Goal: Transaction & Acquisition: Book appointment/travel/reservation

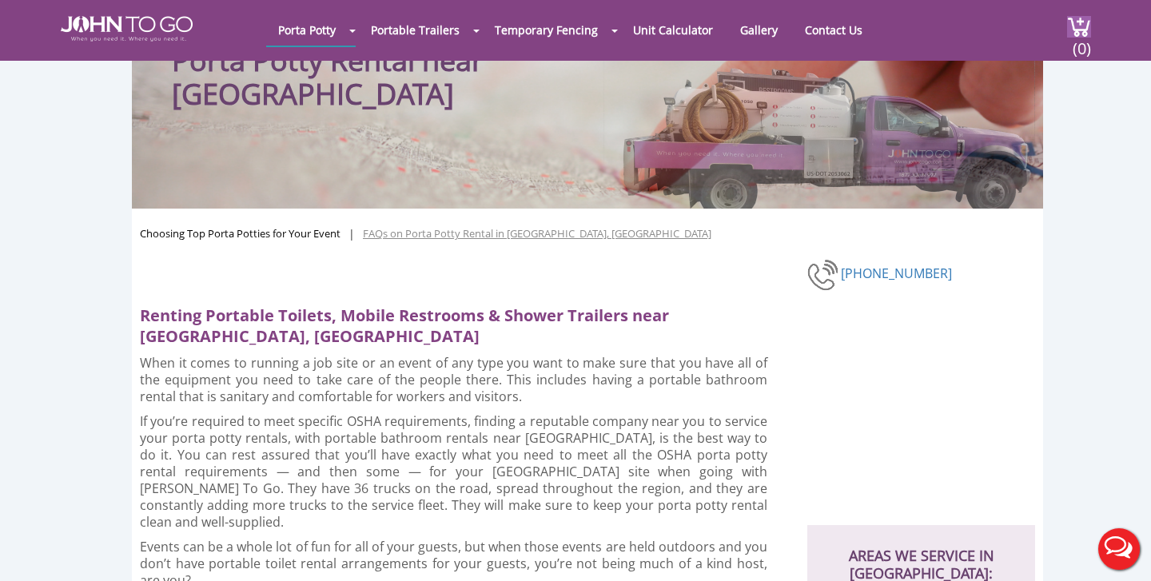
scroll to position [122, 0]
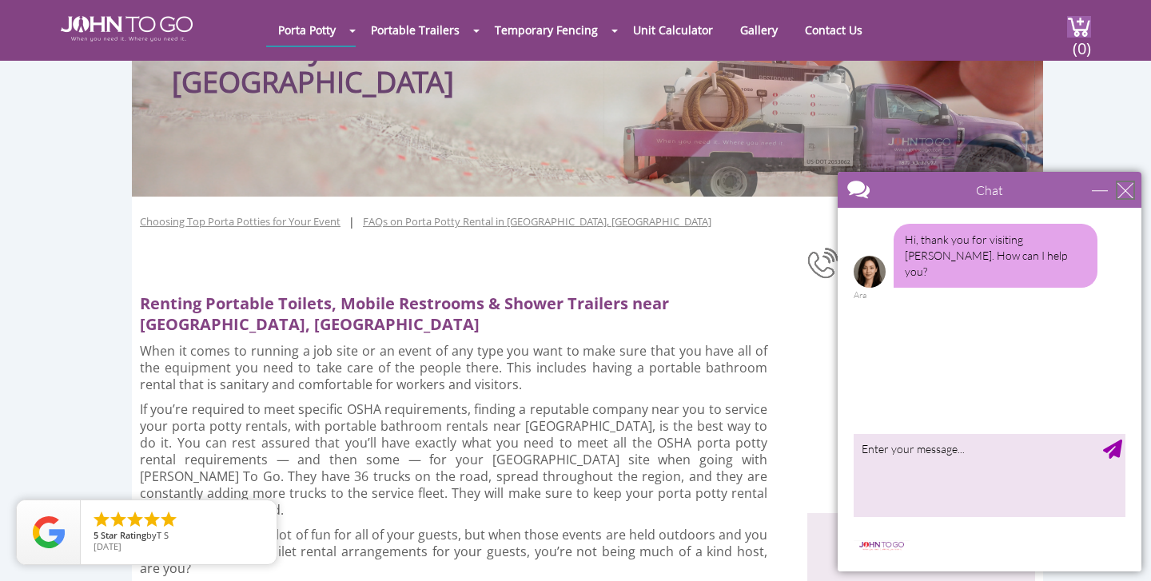
click at [1121, 186] on div "close" at bounding box center [1126, 190] width 16 height 16
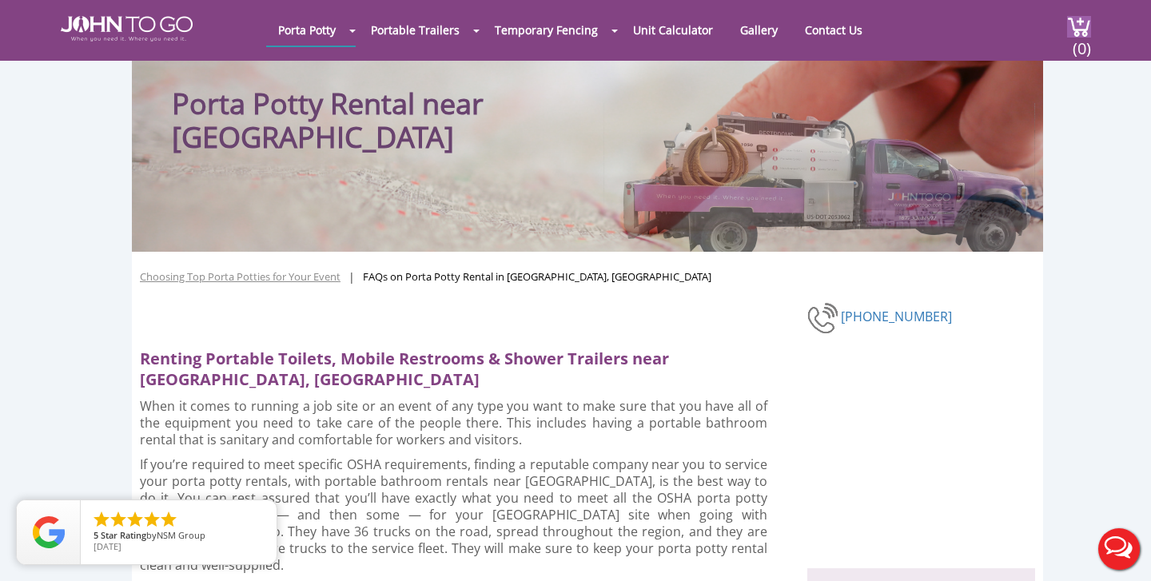
scroll to position [0, 0]
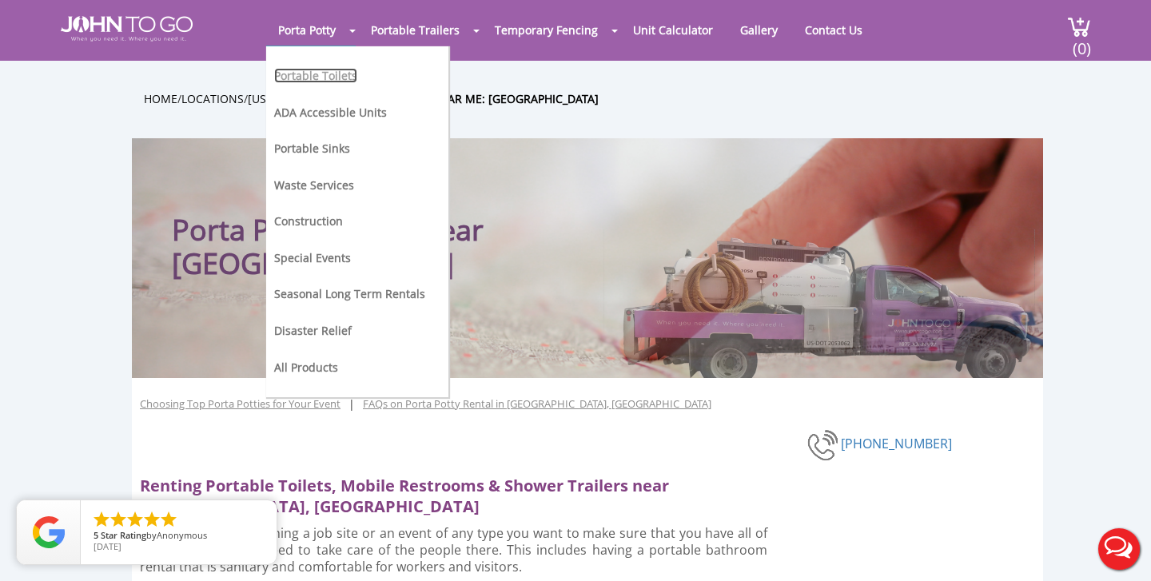
click at [303, 78] on link "Portable Toilets" at bounding box center [315, 75] width 83 height 15
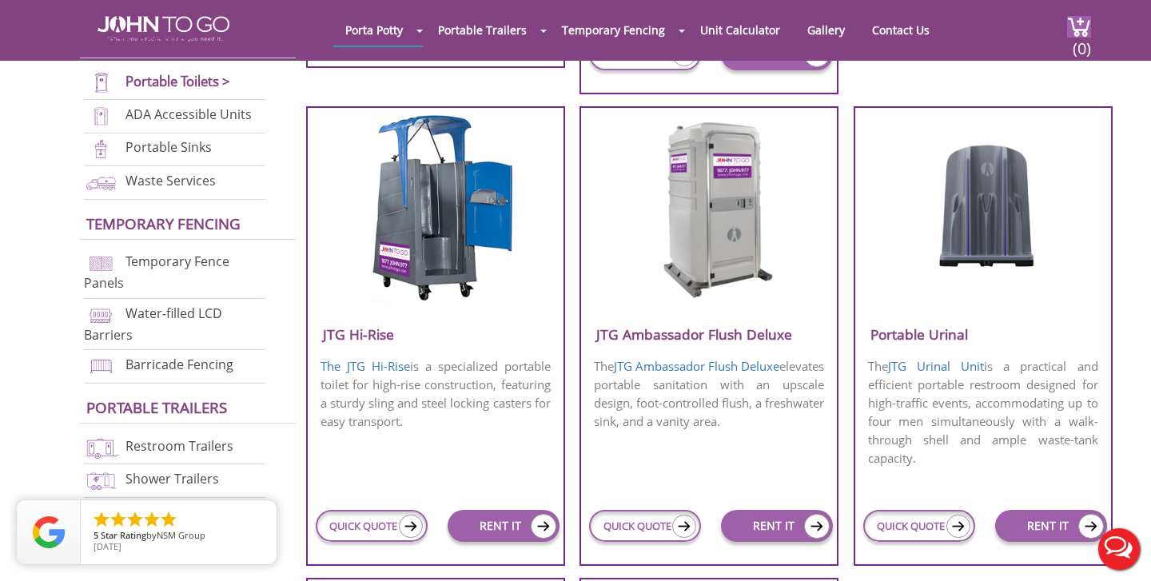
scroll to position [1078, 0]
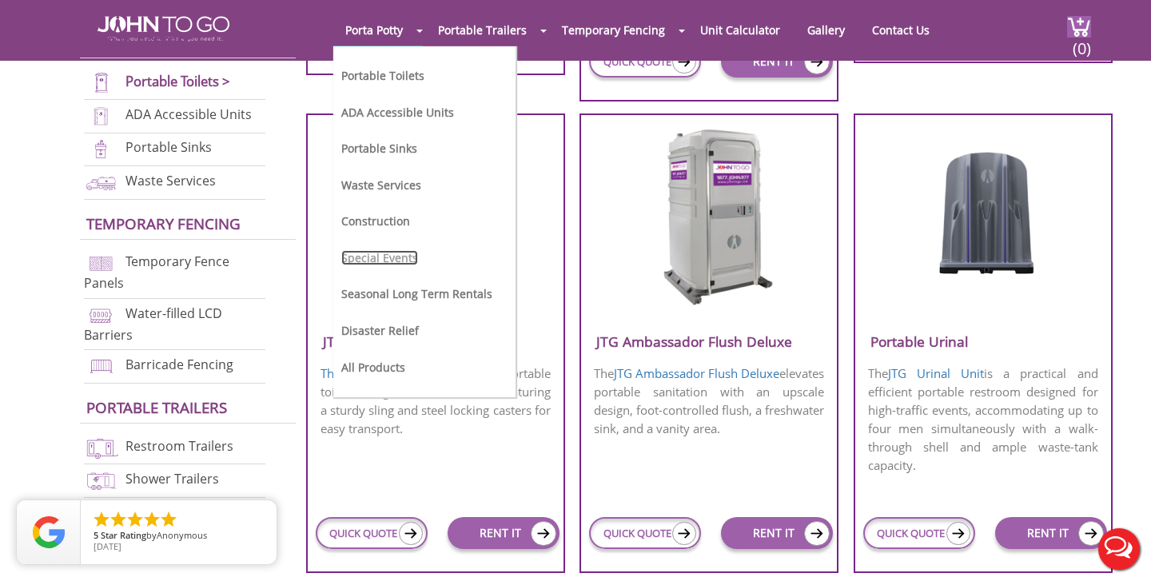
click at [381, 259] on link "Special Events" at bounding box center [379, 257] width 77 height 15
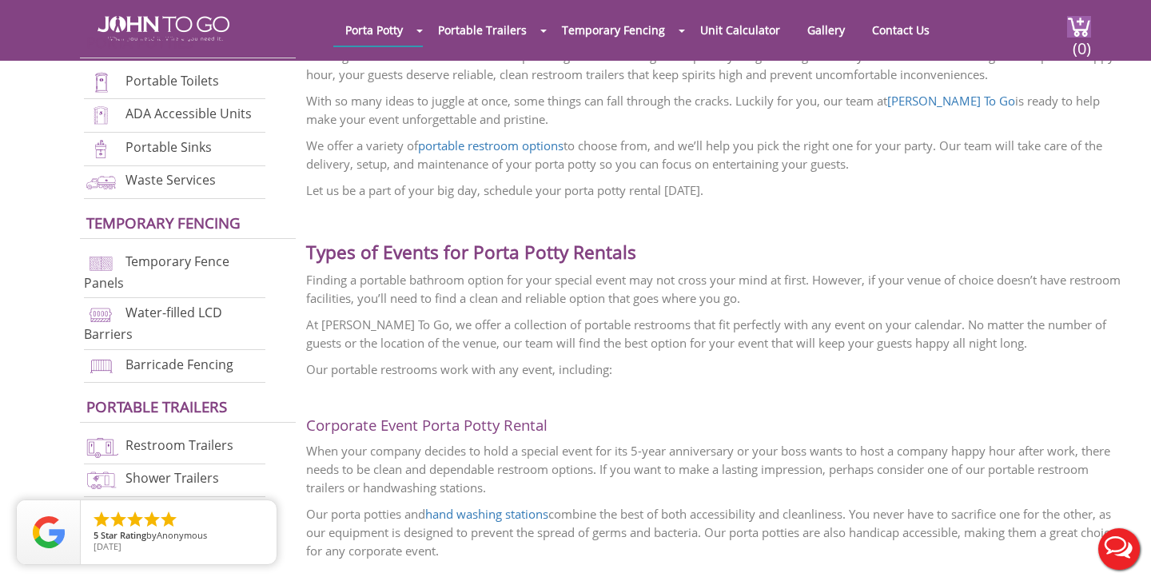
scroll to position [550, 0]
click at [166, 445] on link "Restroom Trailers" at bounding box center [180, 446] width 108 height 18
click at [166, 81] on link "Portable Toilets" at bounding box center [173, 81] width 94 height 18
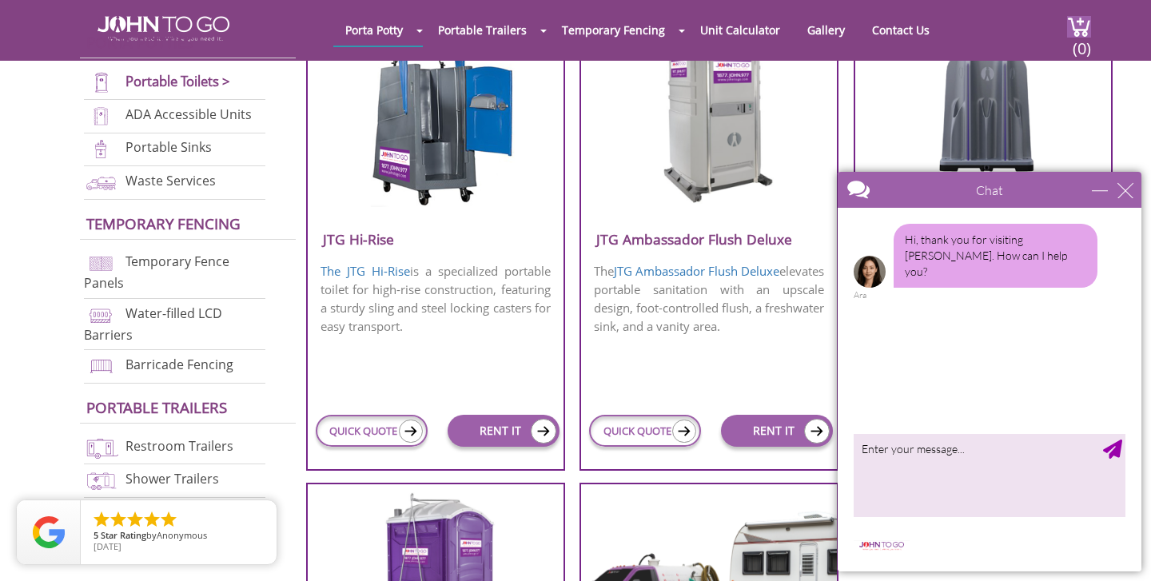
scroll to position [1182, 0]
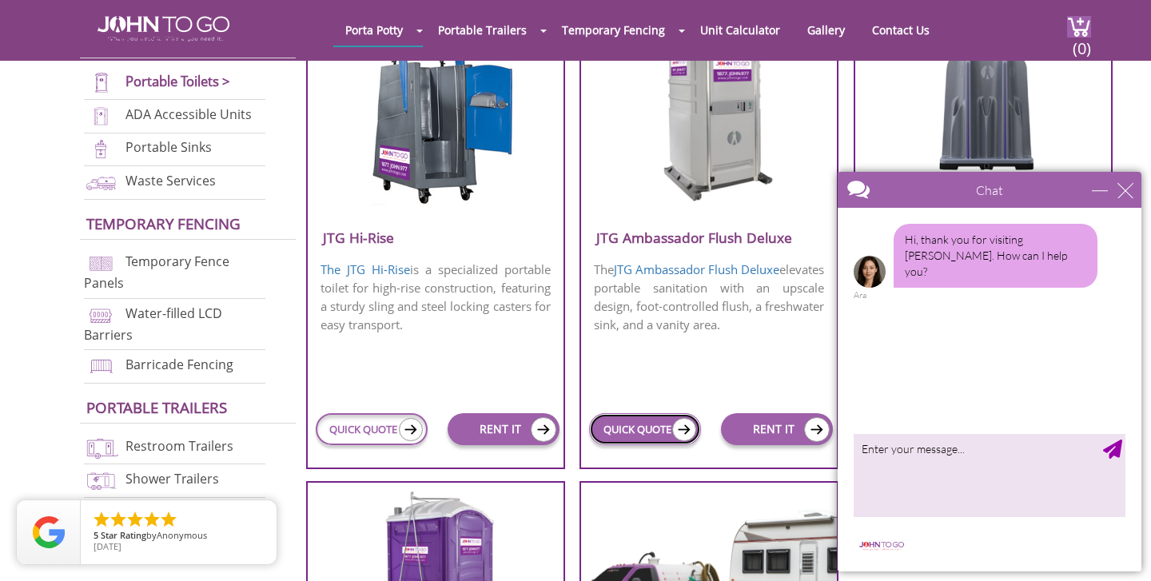
click at [648, 429] on link "QUICK QUOTE" at bounding box center [645, 429] width 112 height 32
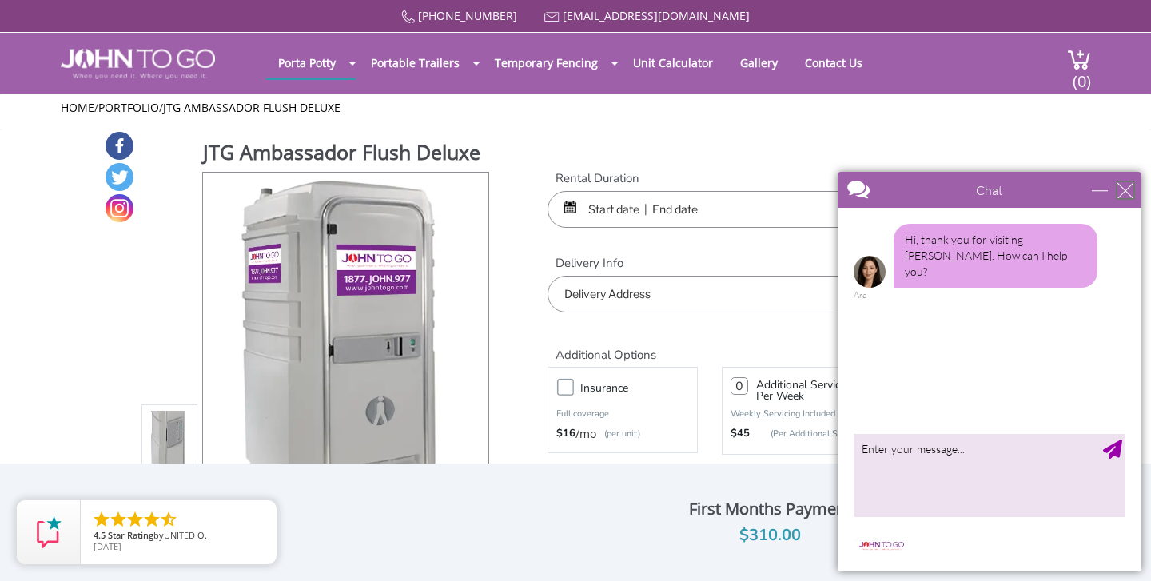
click at [1127, 190] on div "close" at bounding box center [1126, 190] width 16 height 16
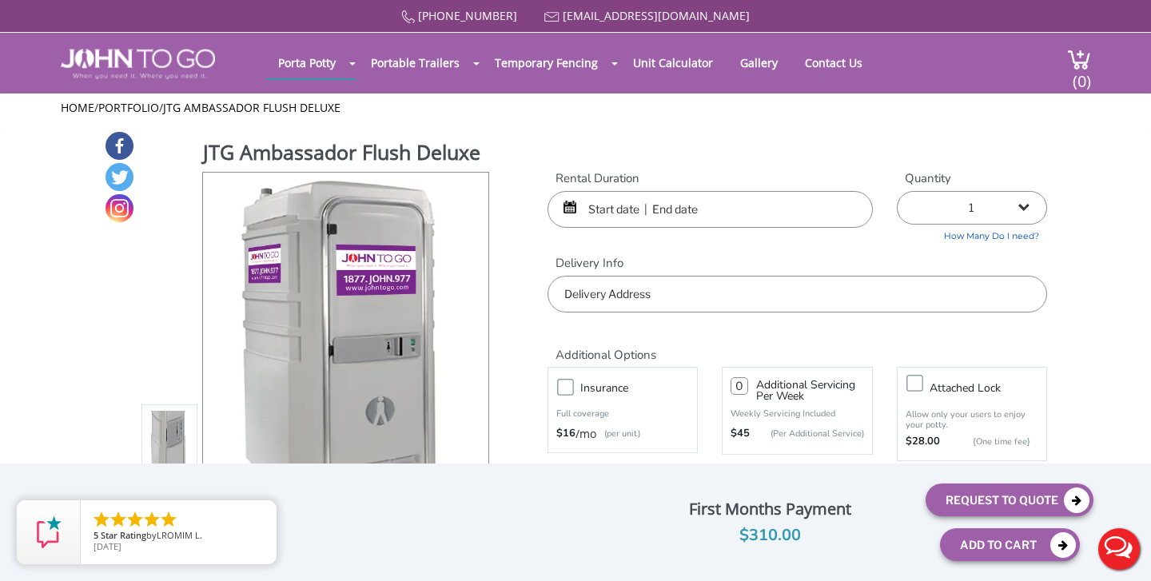
click at [591, 210] on input "text" at bounding box center [710, 209] width 325 height 37
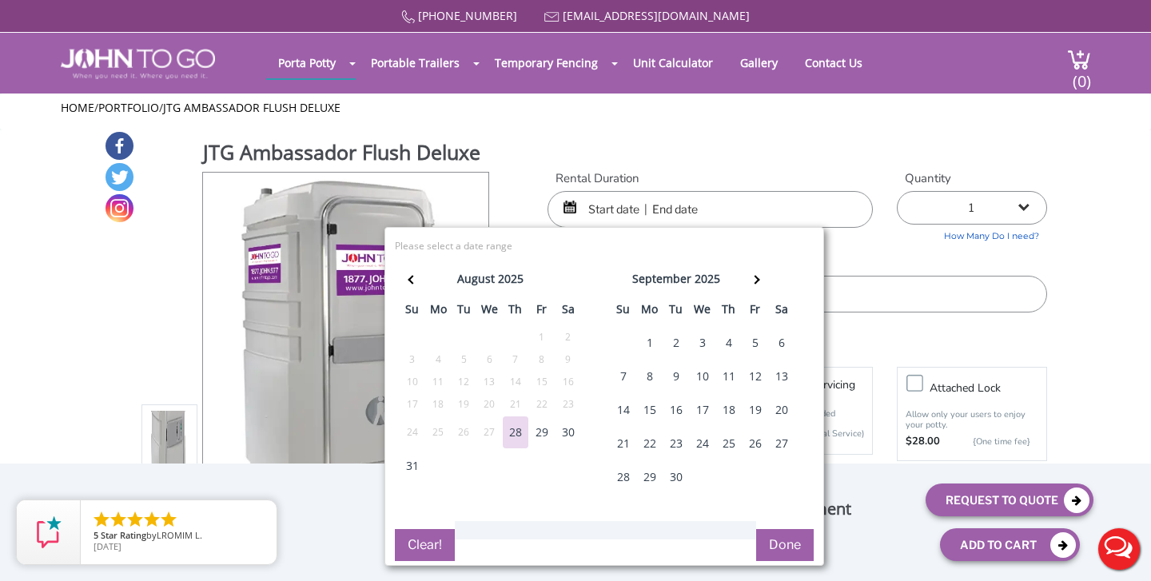
click at [730, 413] on div "18" at bounding box center [729, 410] width 26 height 32
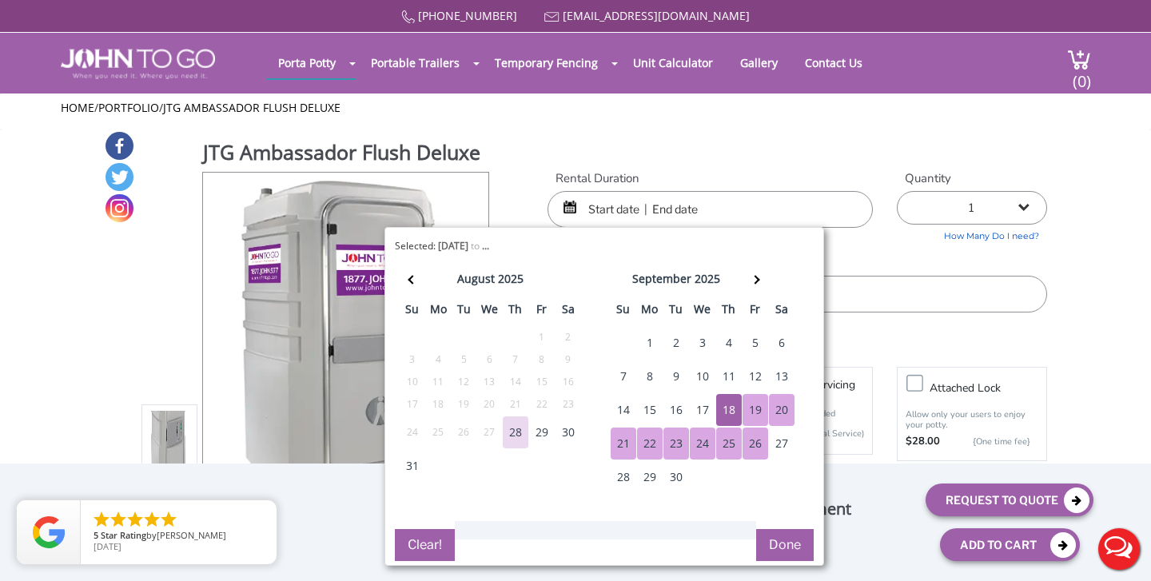
click at [780, 538] on button "Done" at bounding box center [785, 545] width 58 height 32
type input "0"
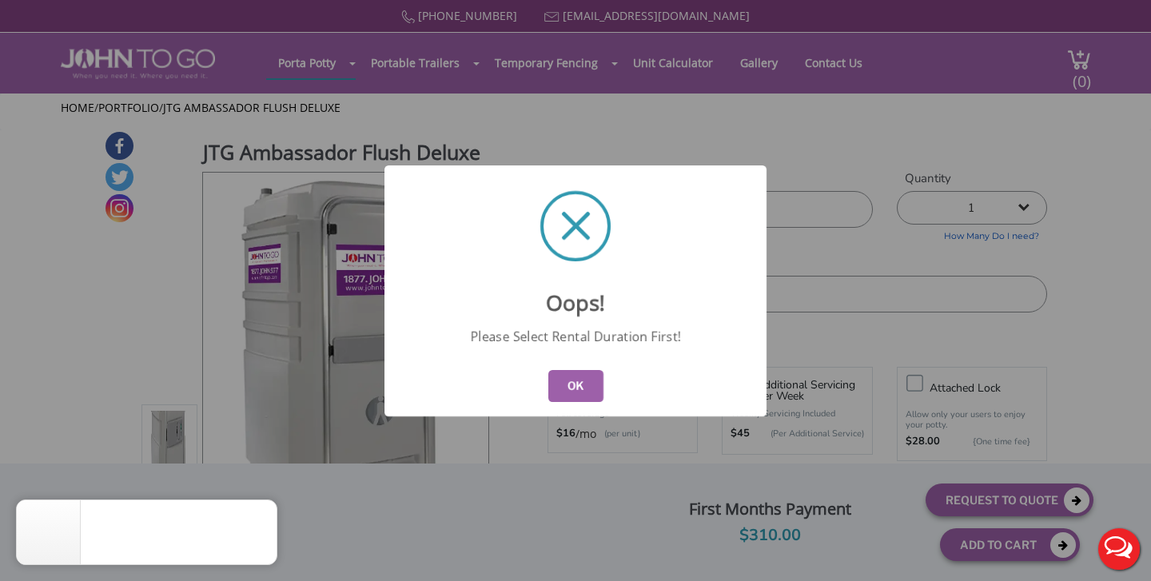
click at [575, 385] on button "OK" at bounding box center [575, 386] width 55 height 32
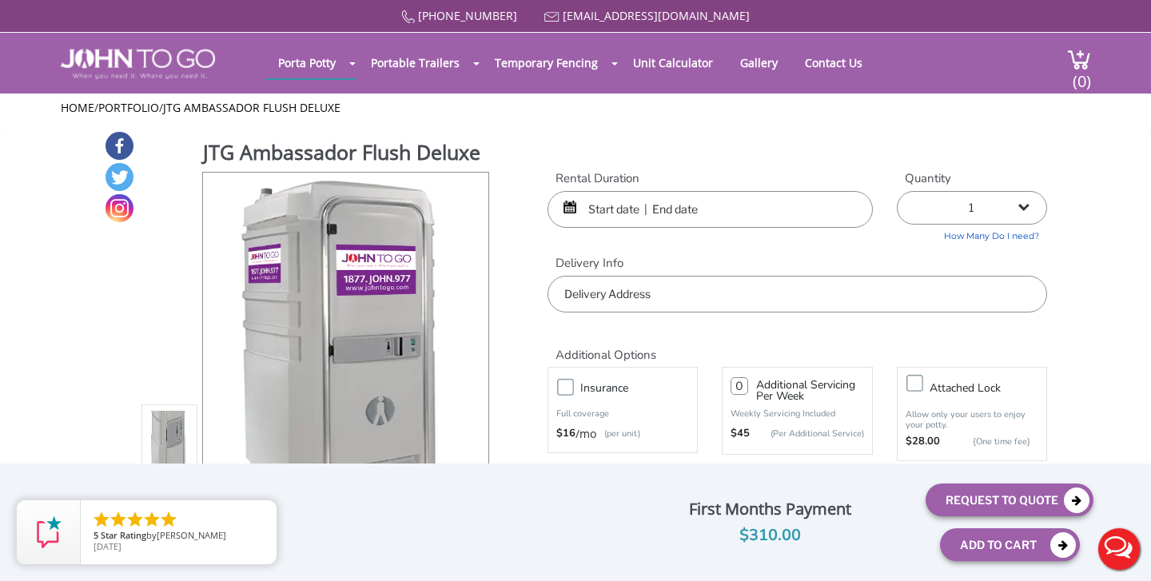
click at [617, 207] on input "text" at bounding box center [710, 209] width 325 height 37
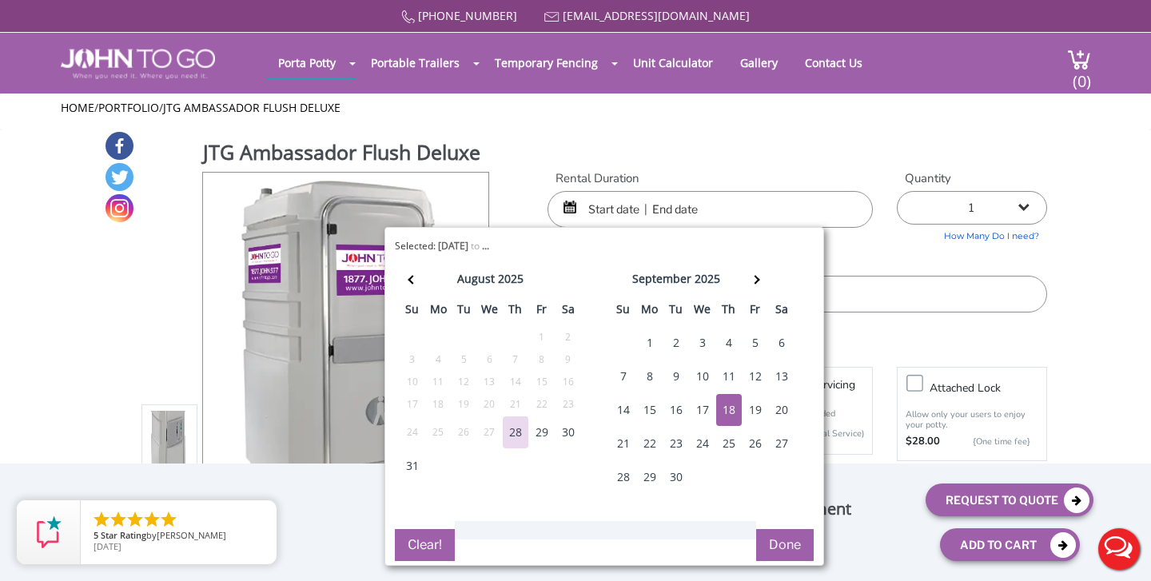
click at [728, 413] on div "18" at bounding box center [729, 410] width 26 height 32
type input "09/18/2025 to 09/18/2025"
click at [755, 409] on div "19" at bounding box center [756, 410] width 26 height 32
click at [429, 540] on button "Clear!" at bounding box center [425, 545] width 60 height 32
click at [728, 407] on div "18" at bounding box center [729, 410] width 26 height 32
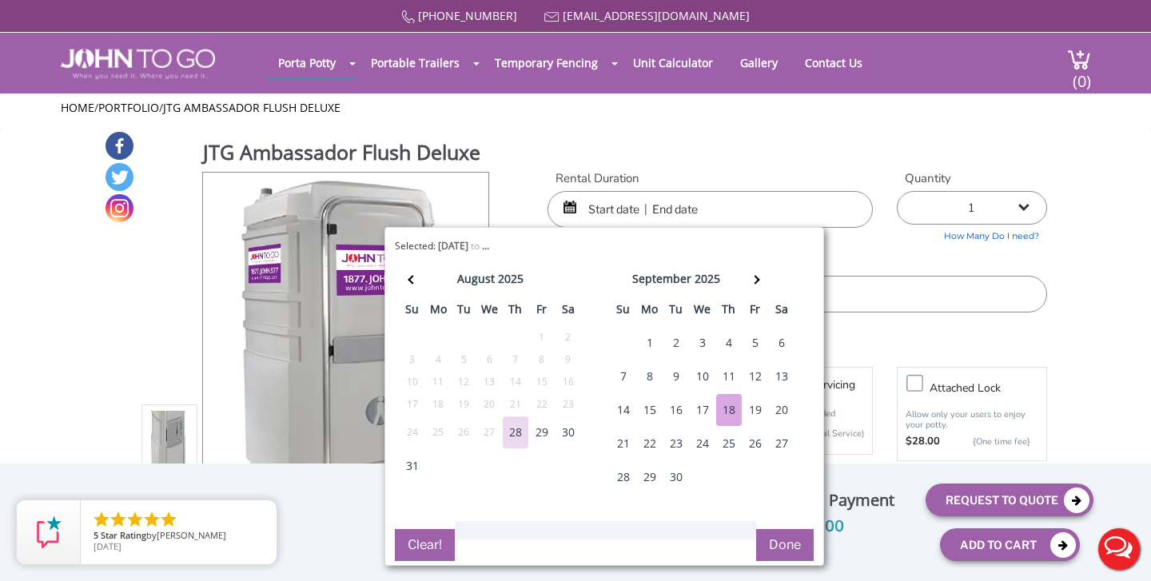
type input "09/18/2025 to 09/19/2025"
click at [780, 546] on button "Done" at bounding box center [785, 545] width 58 height 32
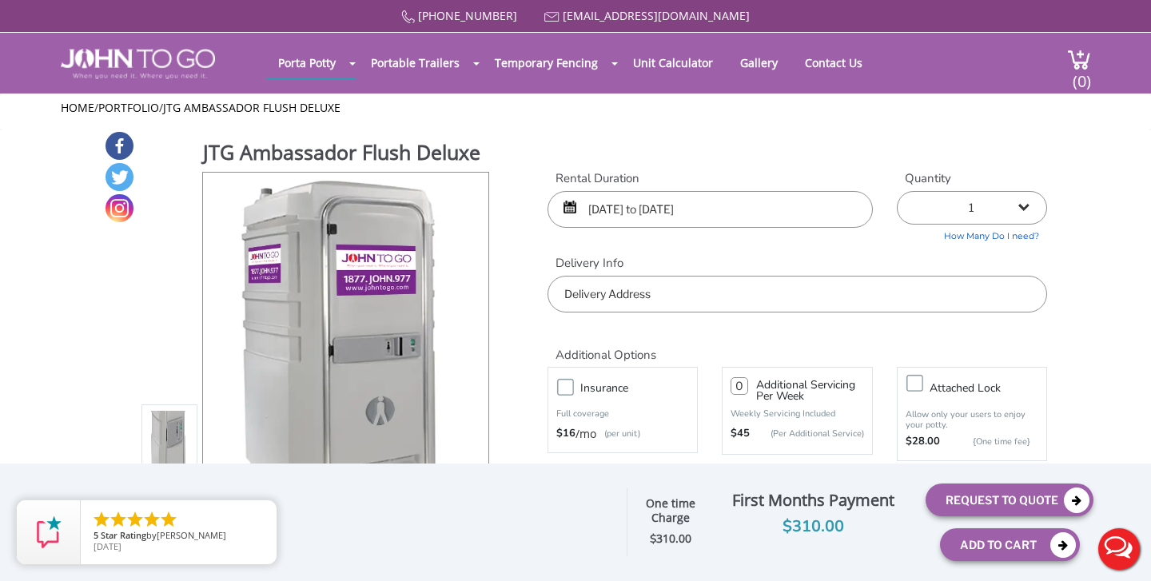
click at [584, 300] on input "text" at bounding box center [798, 294] width 500 height 37
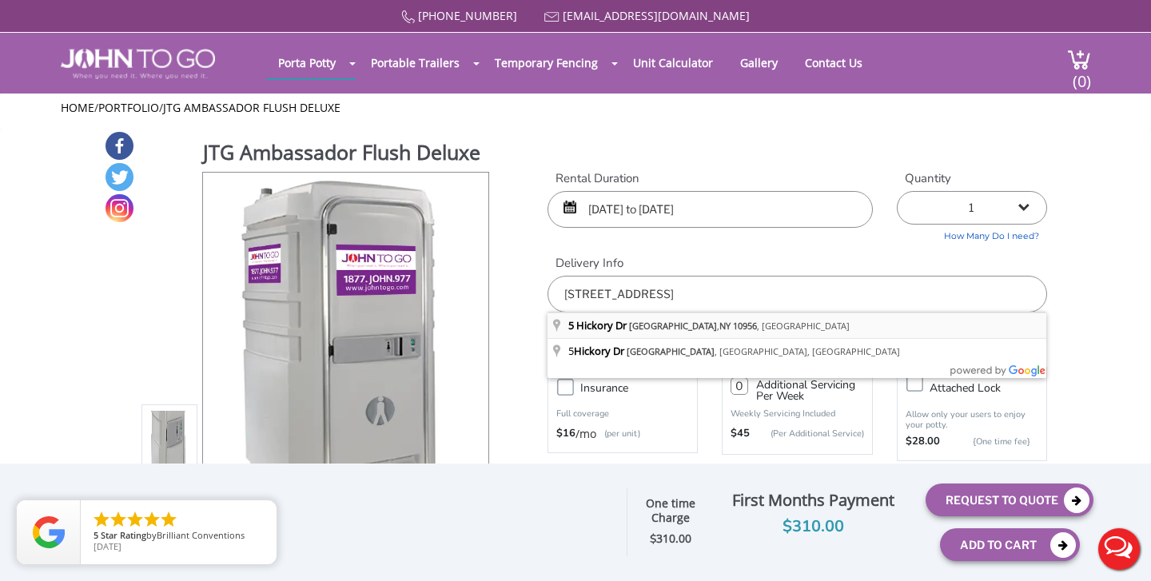
type input "[STREET_ADDRESS]"
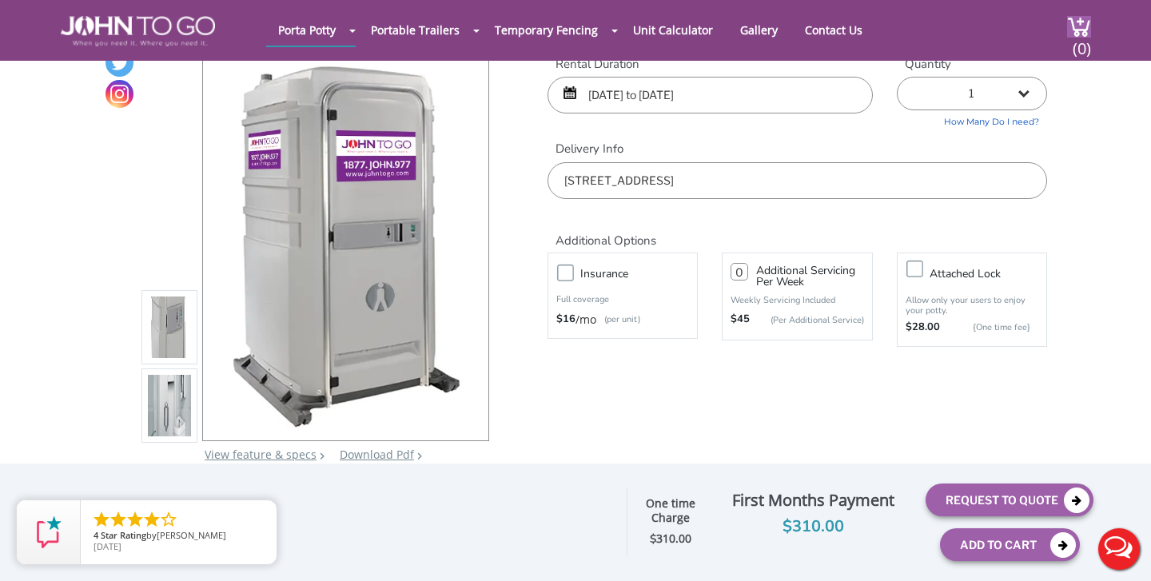
scroll to position [61, 0]
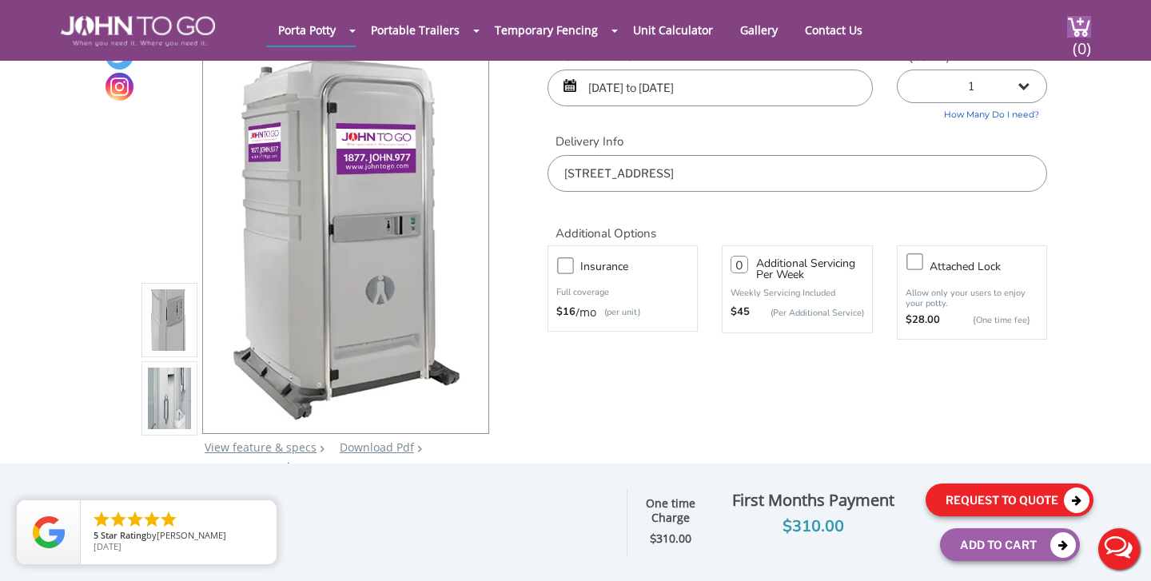
click at [1080, 501] on icon at bounding box center [1077, 501] width 26 height 26
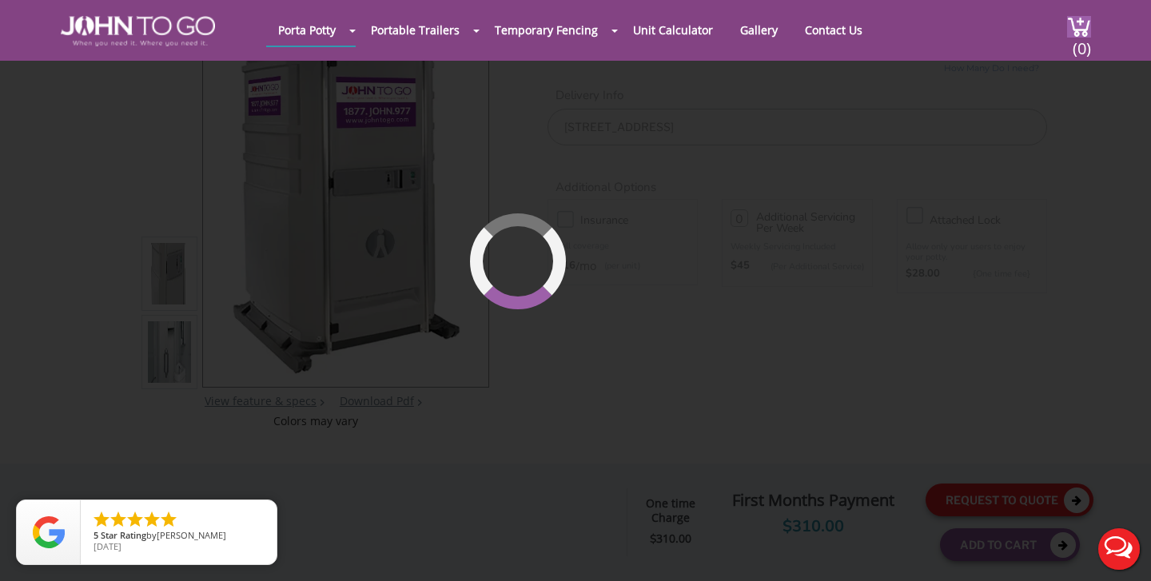
scroll to position [110, 0]
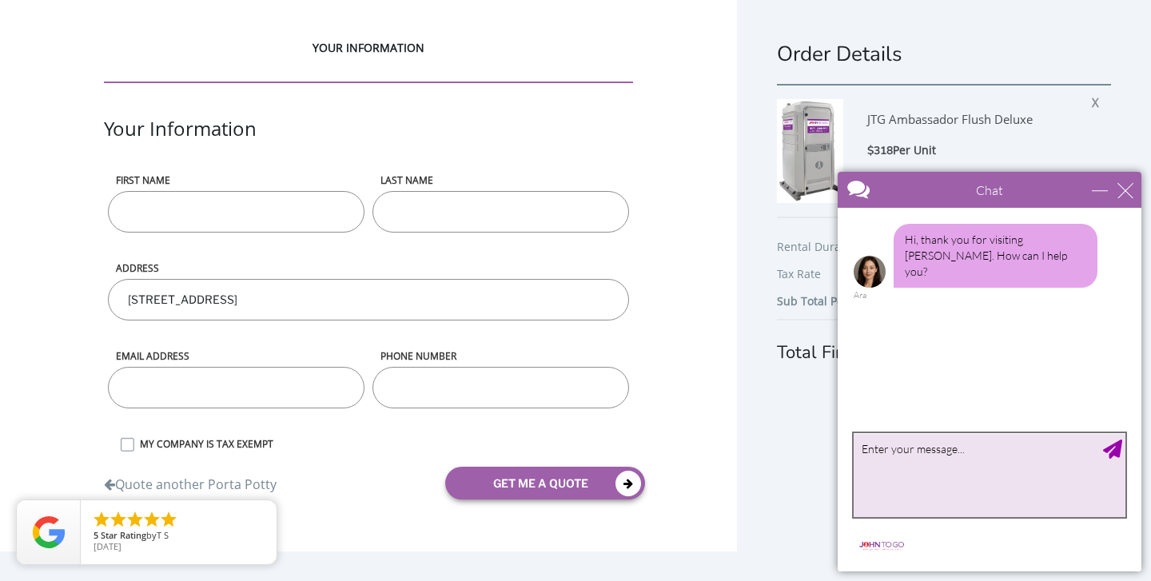
click at [887, 473] on textarea "type your message" at bounding box center [990, 475] width 272 height 84
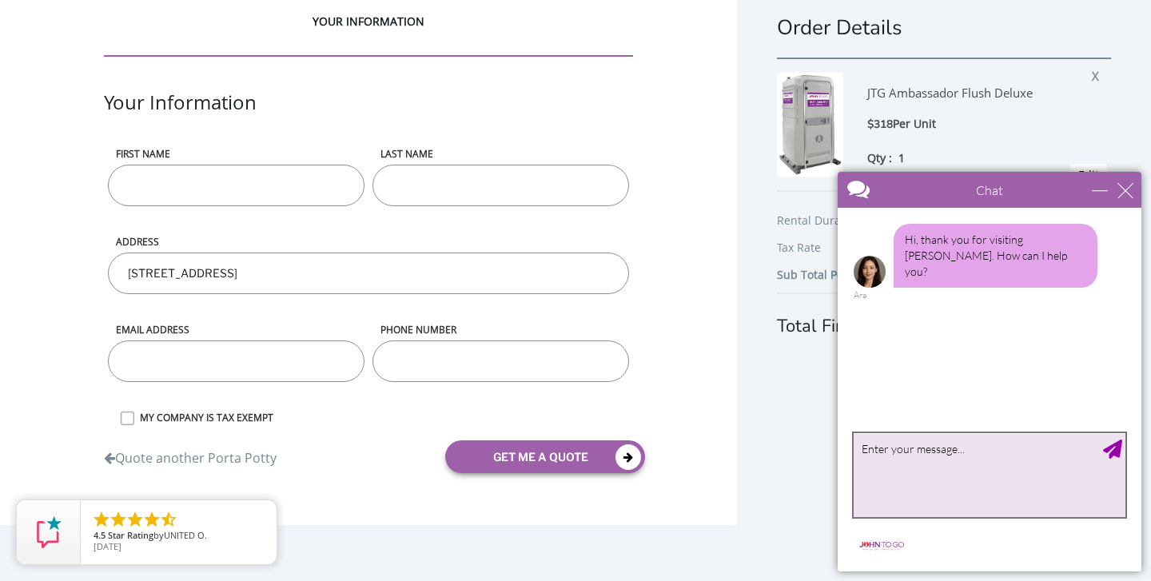
scroll to position [29, 0]
